Goal: Task Accomplishment & Management: Manage account settings

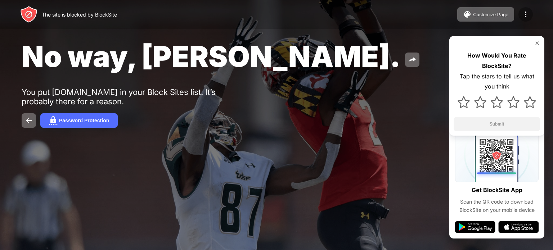
click at [526, 13] on img at bounding box center [525, 14] width 9 height 9
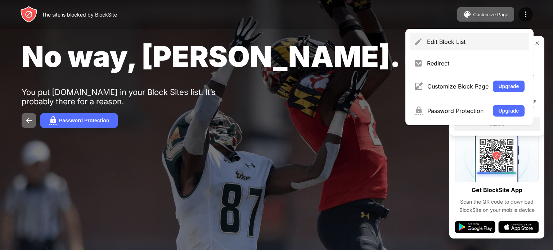
click at [470, 42] on div "Edit Block List" at bounding box center [476, 41] width 98 height 7
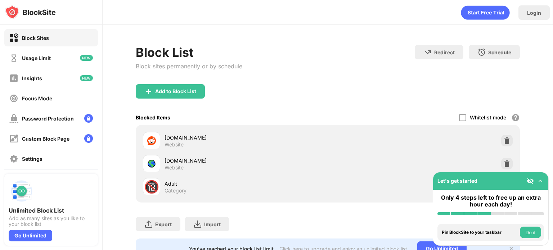
scroll to position [27, 0]
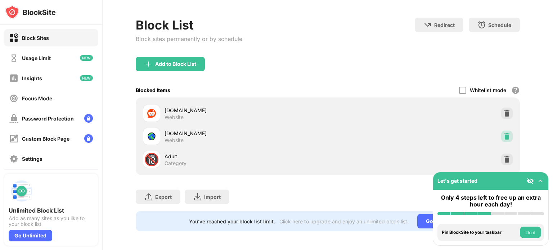
click at [503, 136] on img at bounding box center [506, 136] width 7 height 7
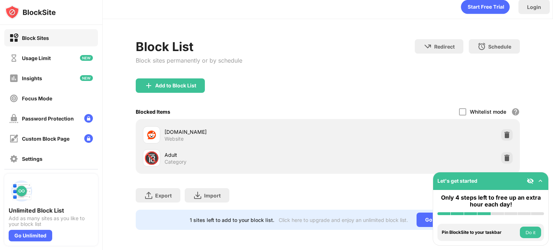
scroll to position [10, 0]
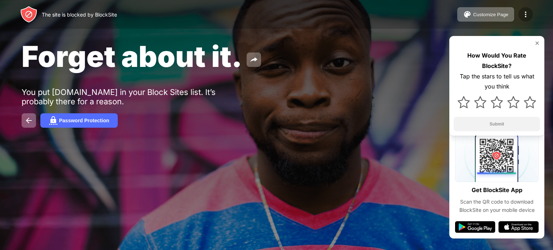
click at [530, 15] on img at bounding box center [525, 14] width 9 height 9
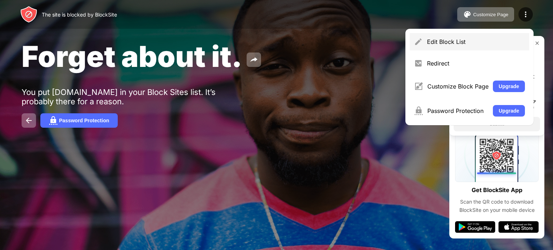
click at [483, 47] on div "Edit Block List" at bounding box center [470, 41] width 120 height 17
